Goal: Task Accomplishment & Management: Manage account settings

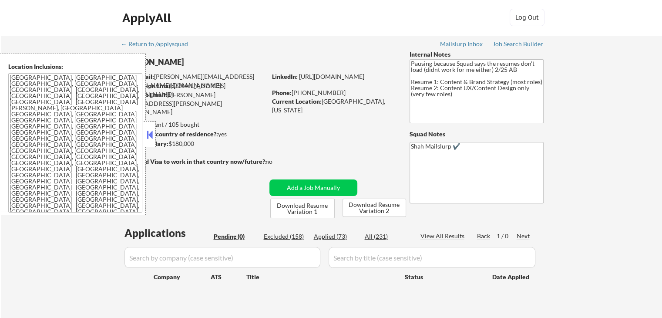
scroll to position [44, 0]
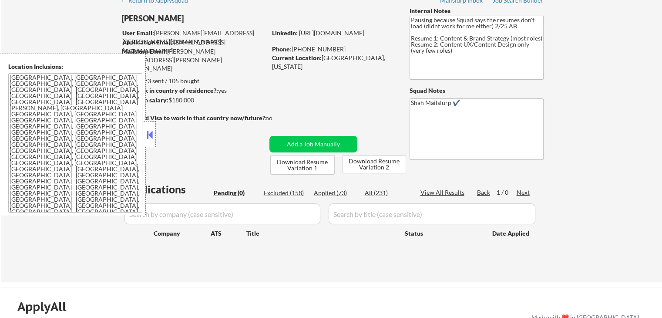
click at [330, 192] on div "Applied (73)" at bounding box center [336, 193] width 44 height 9
select select ""applied""
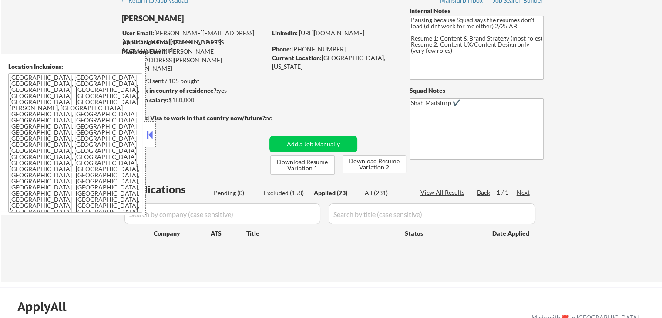
select select ""applied""
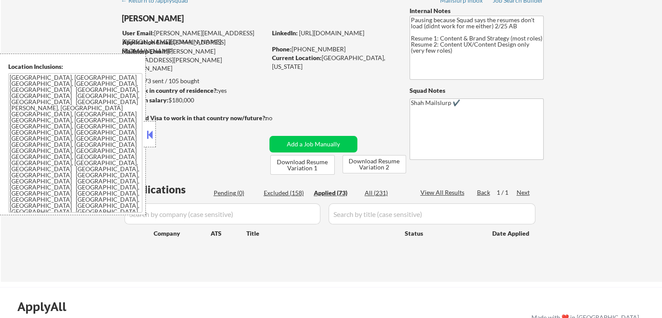
select select ""applied""
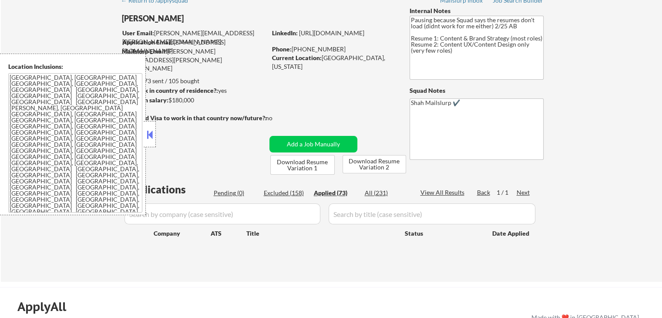
select select ""applied""
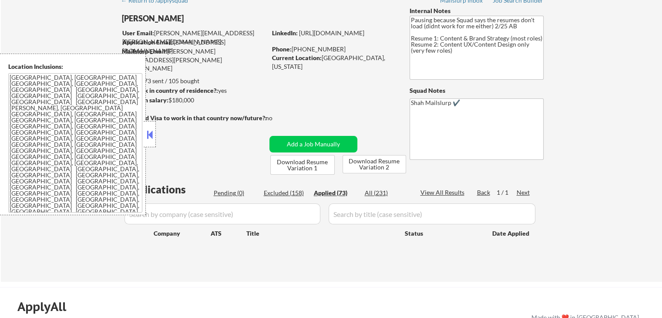
select select ""applied""
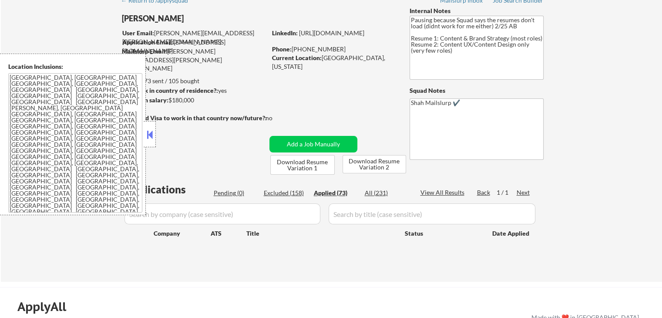
select select ""applied""
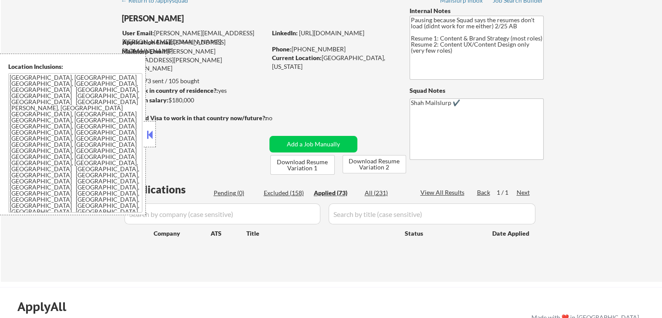
select select ""applied""
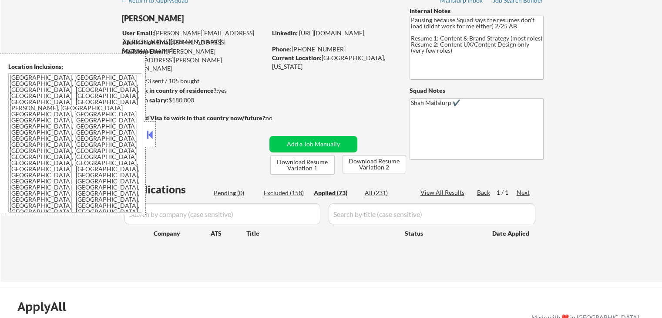
select select ""applied""
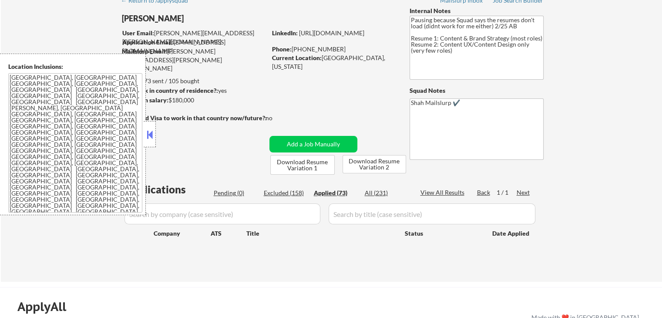
select select ""applied""
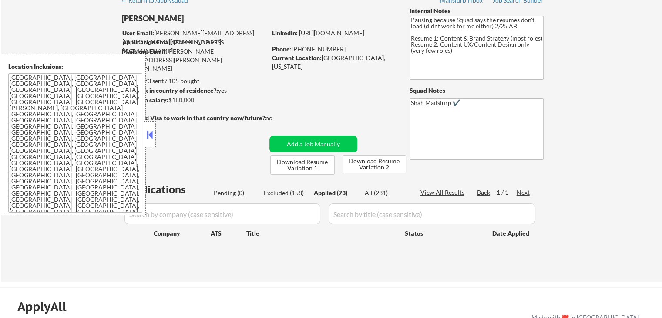
select select ""applied""
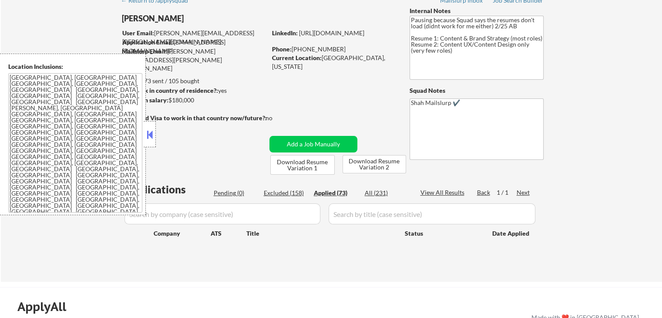
select select ""applied""
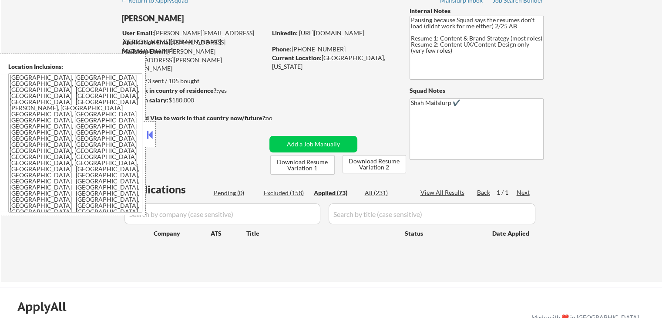
select select ""applied""
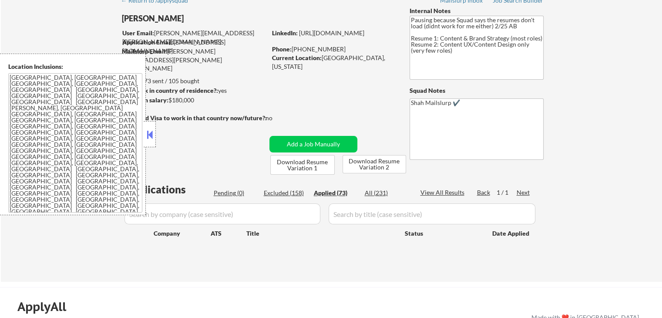
select select ""applied""
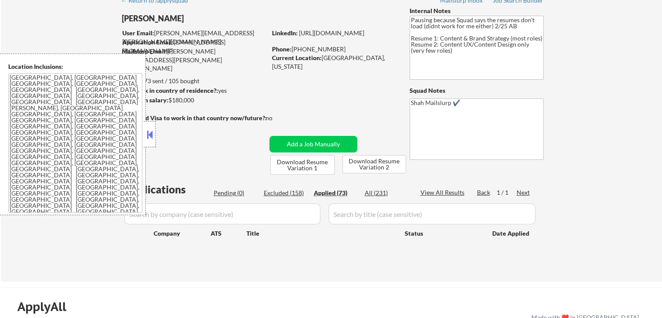
select select ""applied""
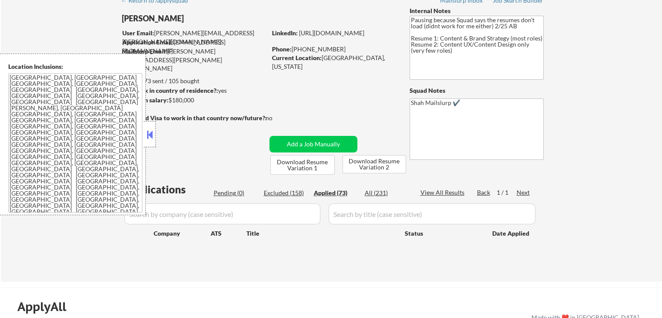
select select ""applied""
